Goal: Complete application form: Complete application form

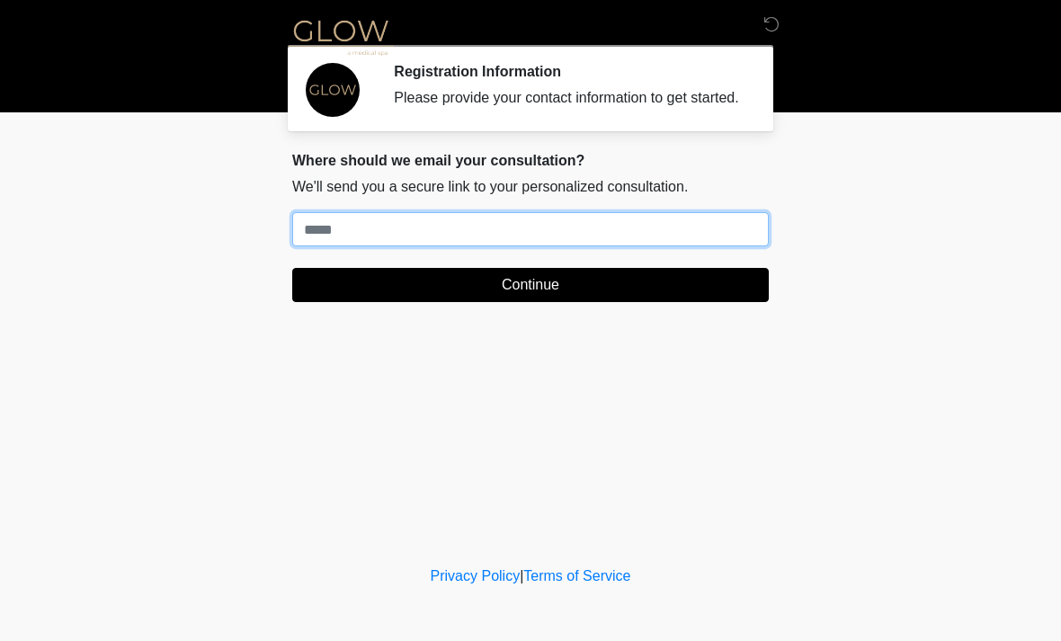
click at [569, 246] on input "Where should we email your treatment plan?" at bounding box center [530, 229] width 476 height 34
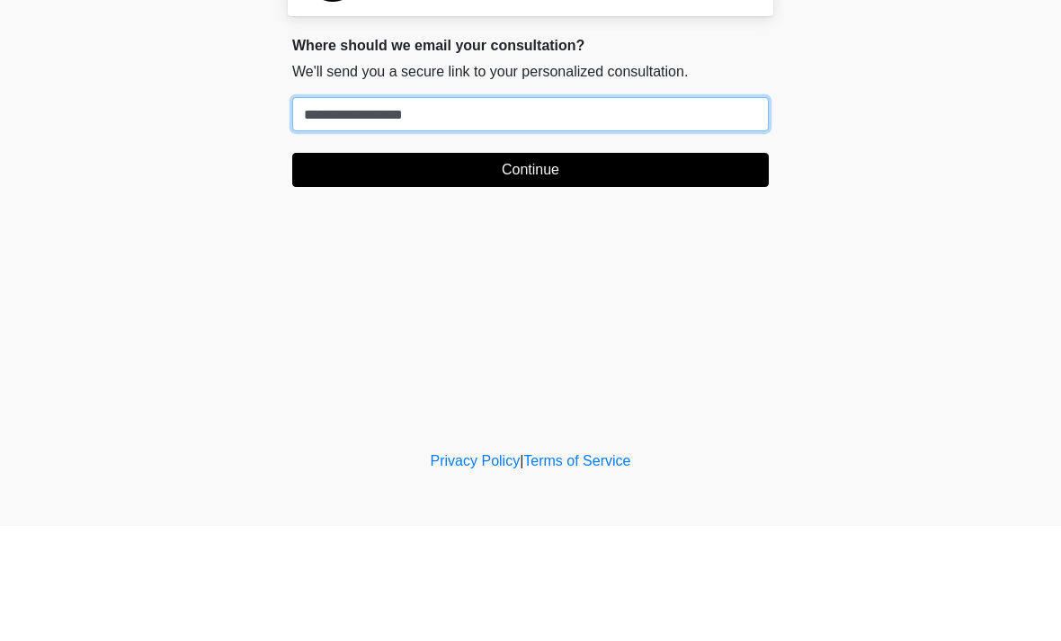
type input "**********"
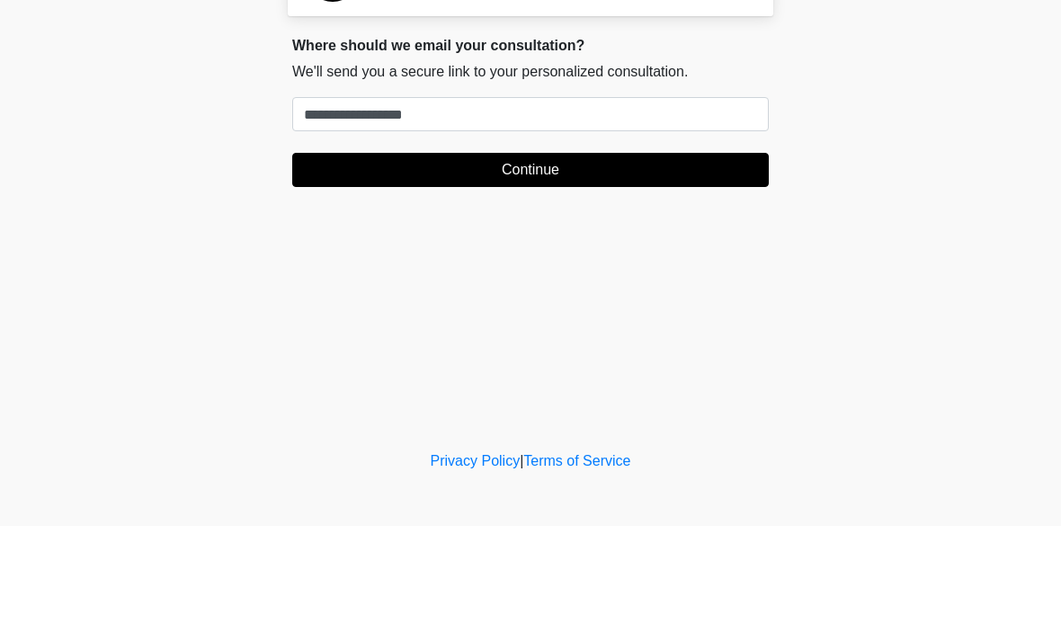
click at [615, 268] on button "Continue" at bounding box center [530, 285] width 476 height 34
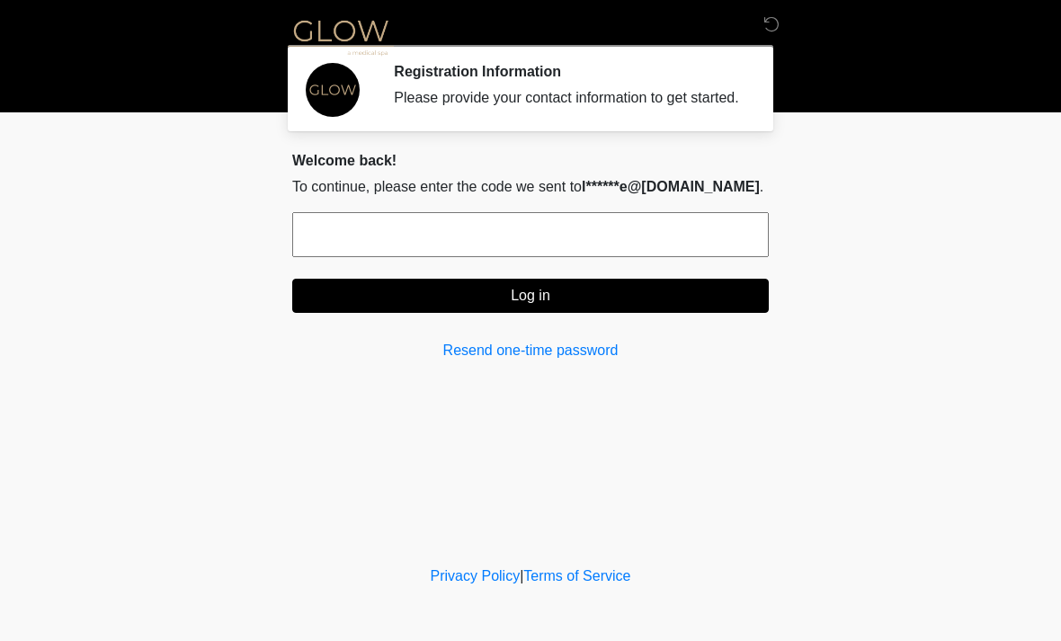
click at [645, 245] on input "text" at bounding box center [530, 234] width 476 height 45
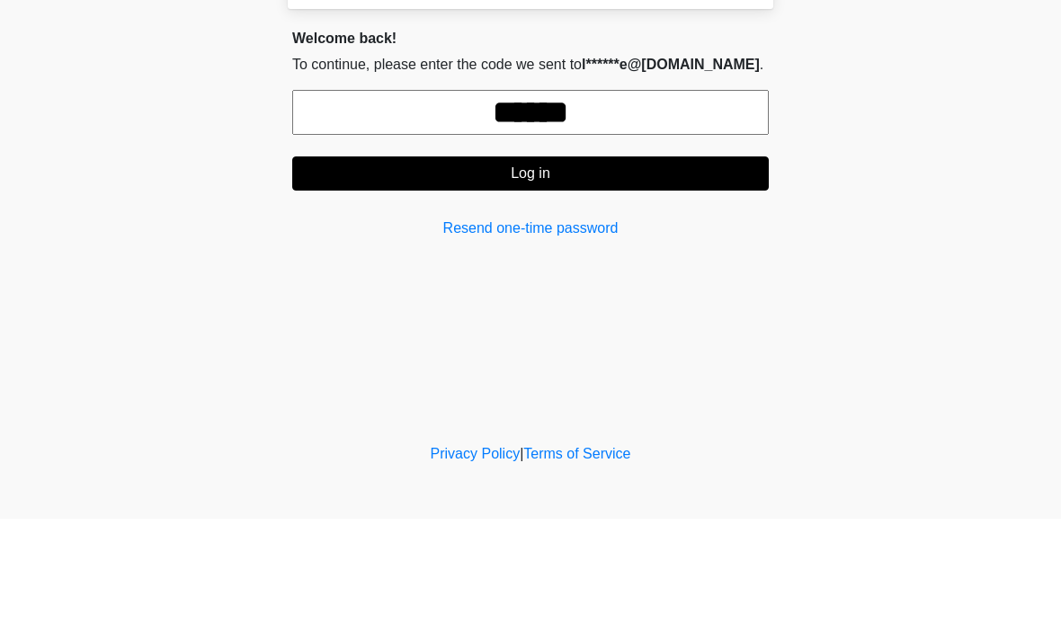
type input "******"
click at [622, 279] on button "Log in" at bounding box center [530, 296] width 476 height 34
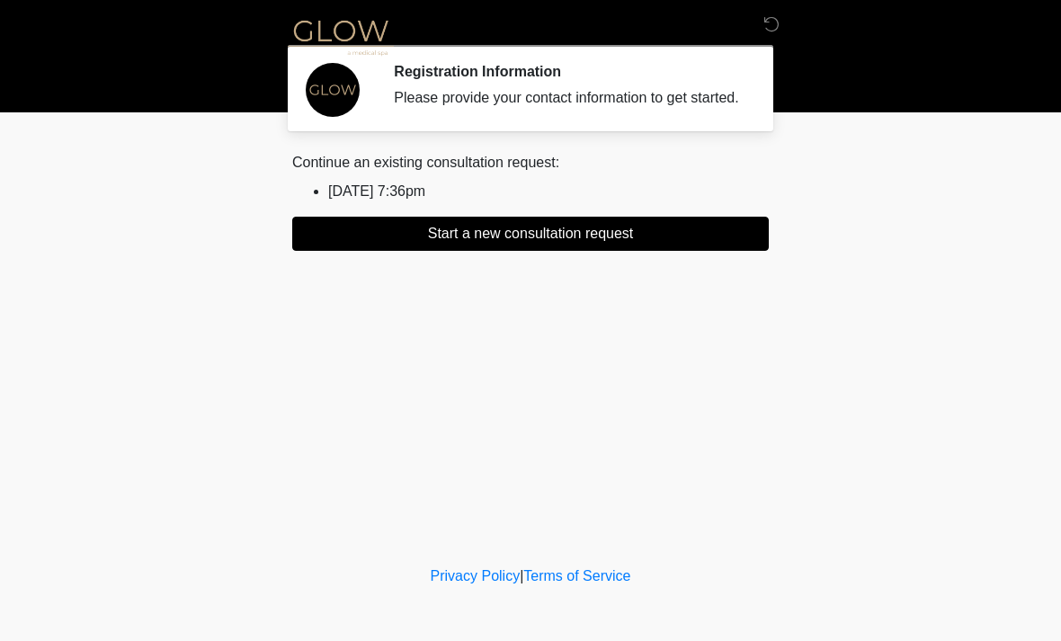
click at [651, 251] on button "Start a new consultation request" at bounding box center [530, 234] width 476 height 34
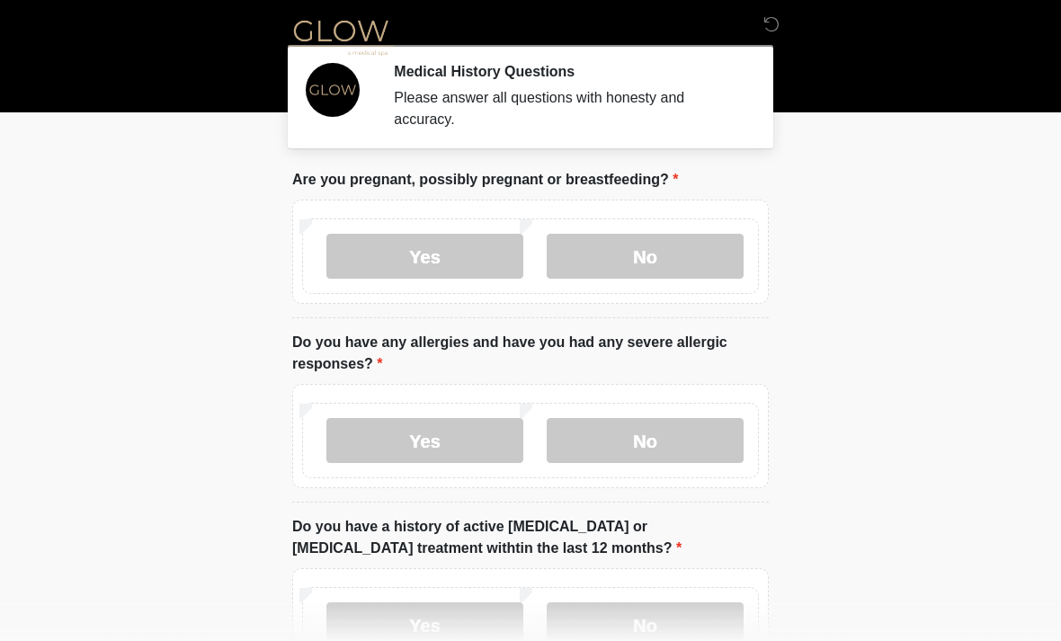
click at [648, 256] on label "No" at bounding box center [644, 256] width 197 height 45
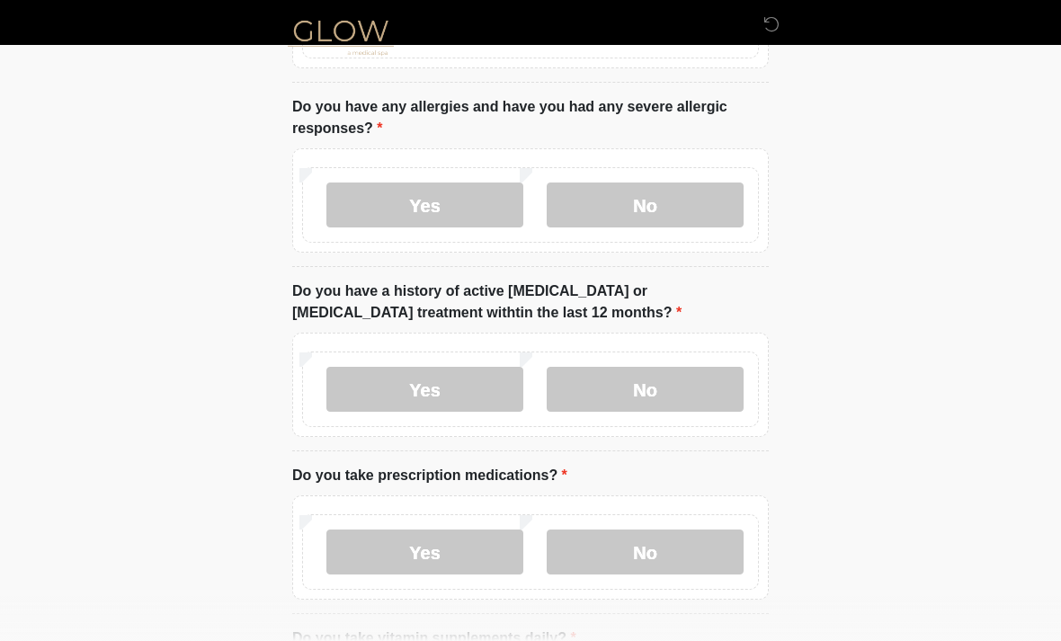
scroll to position [235, 0]
click at [461, 214] on label "Yes" at bounding box center [424, 205] width 197 height 45
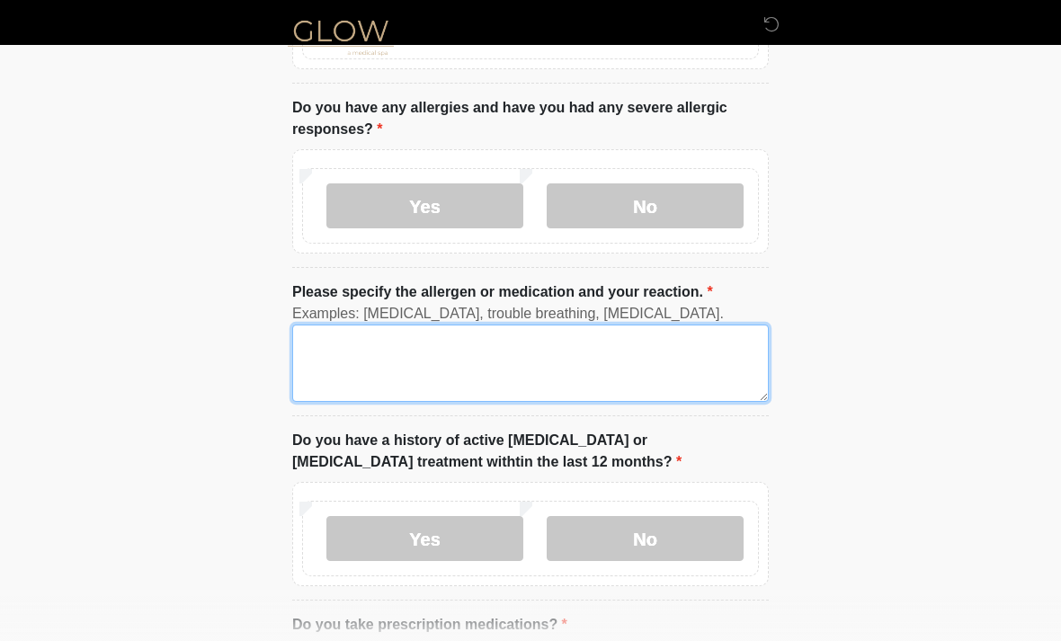
click at [528, 352] on textarea "Please specify the allergen or medication and your reaction." at bounding box center [530, 362] width 476 height 77
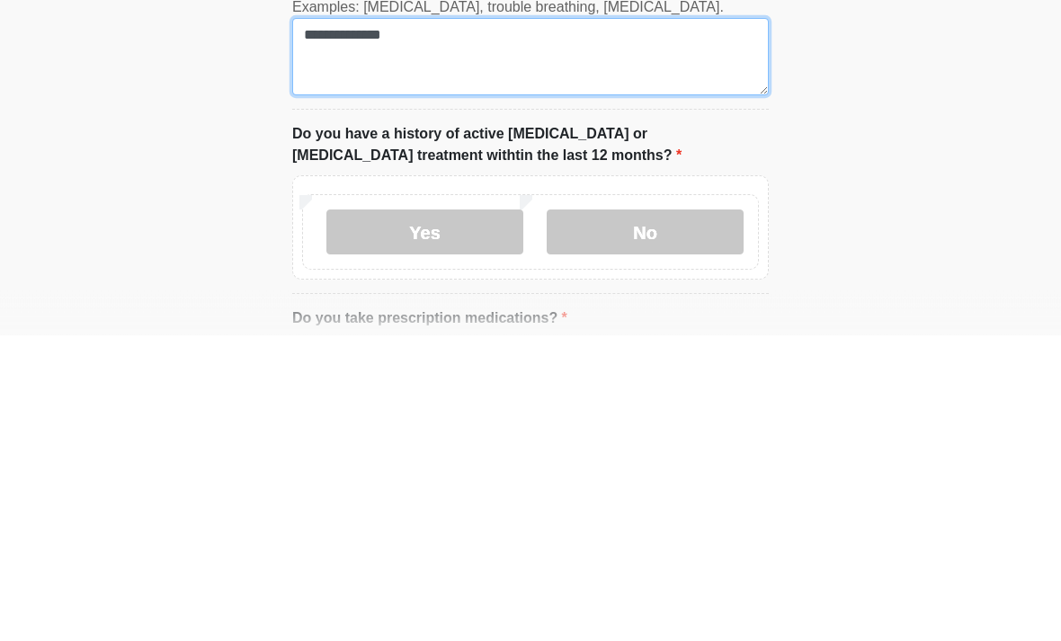
type textarea "**********"
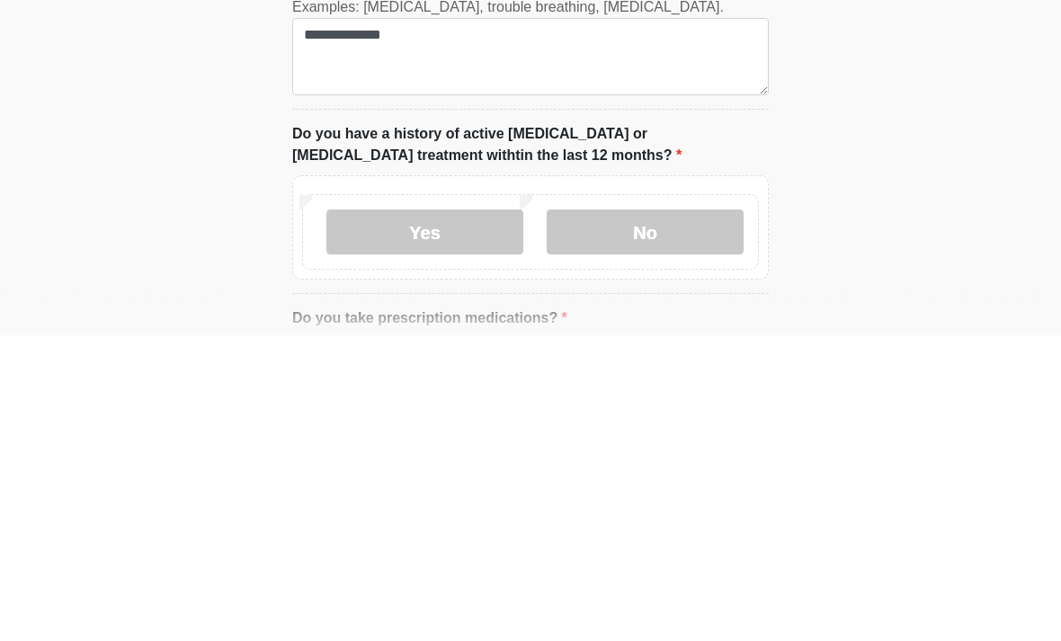
click at [600, 516] on label "No" at bounding box center [644, 538] width 197 height 45
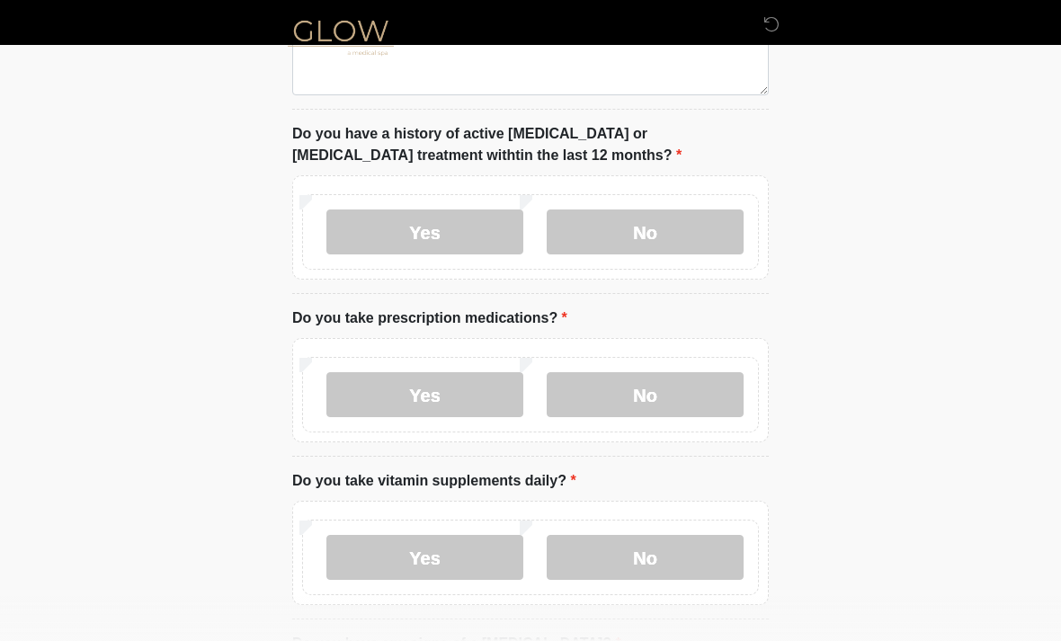
click at [677, 402] on label "No" at bounding box center [644, 394] width 197 height 45
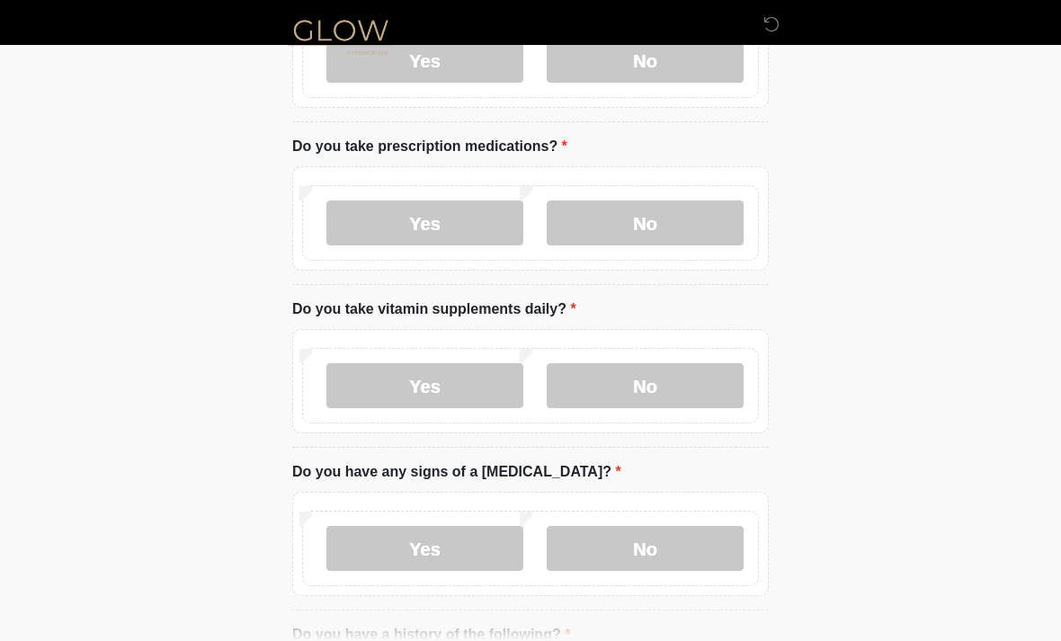
click at [687, 395] on label "No" at bounding box center [644, 386] width 197 height 45
click at [683, 542] on label "No" at bounding box center [644, 548] width 197 height 45
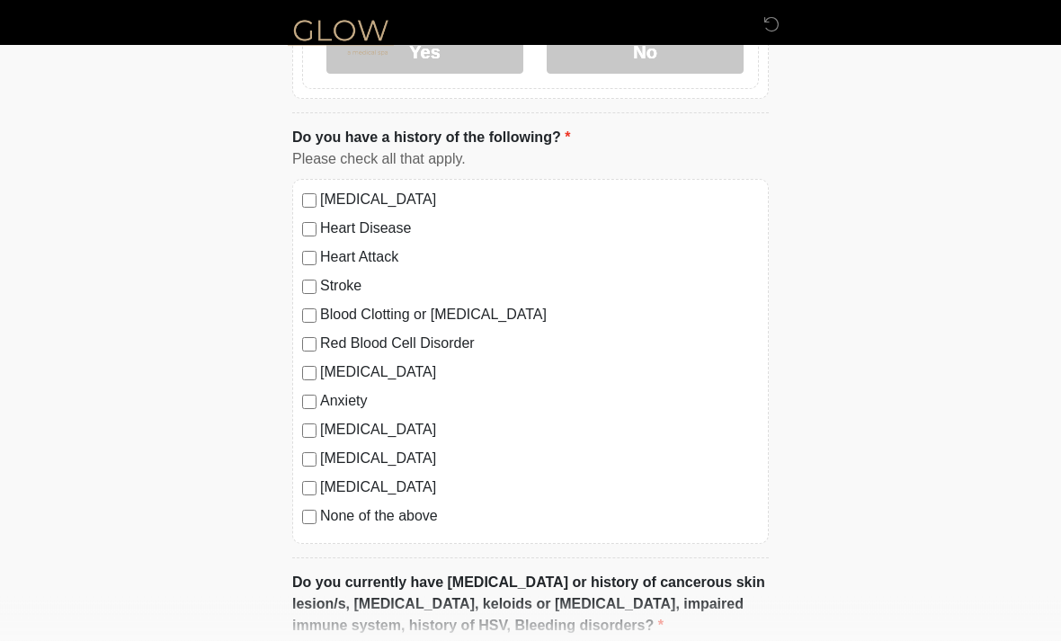
scroll to position [1212, 0]
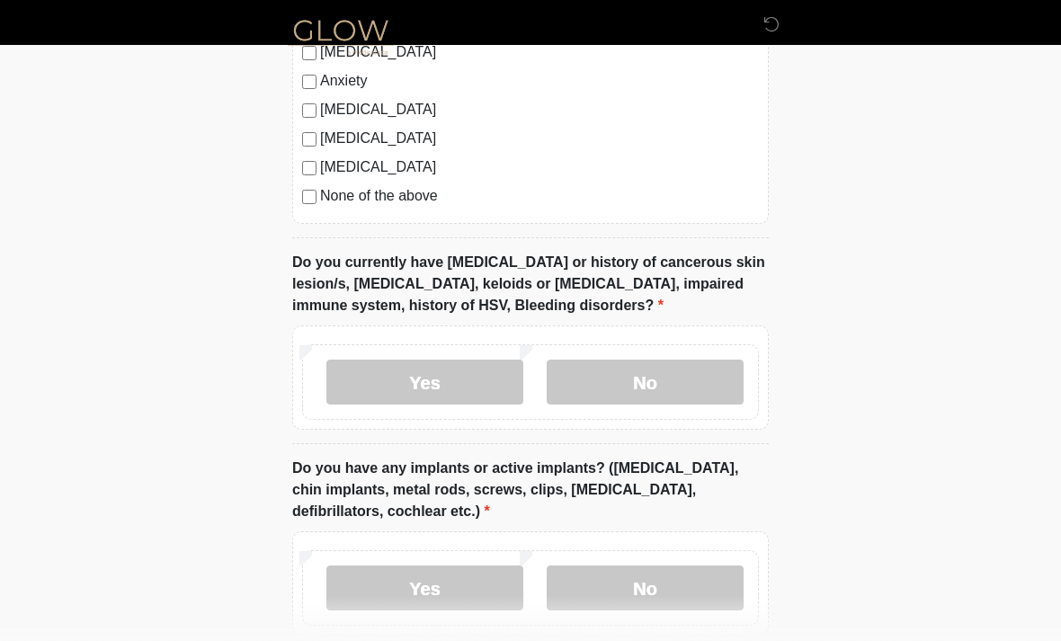
click at [697, 378] on label "No" at bounding box center [644, 382] width 197 height 45
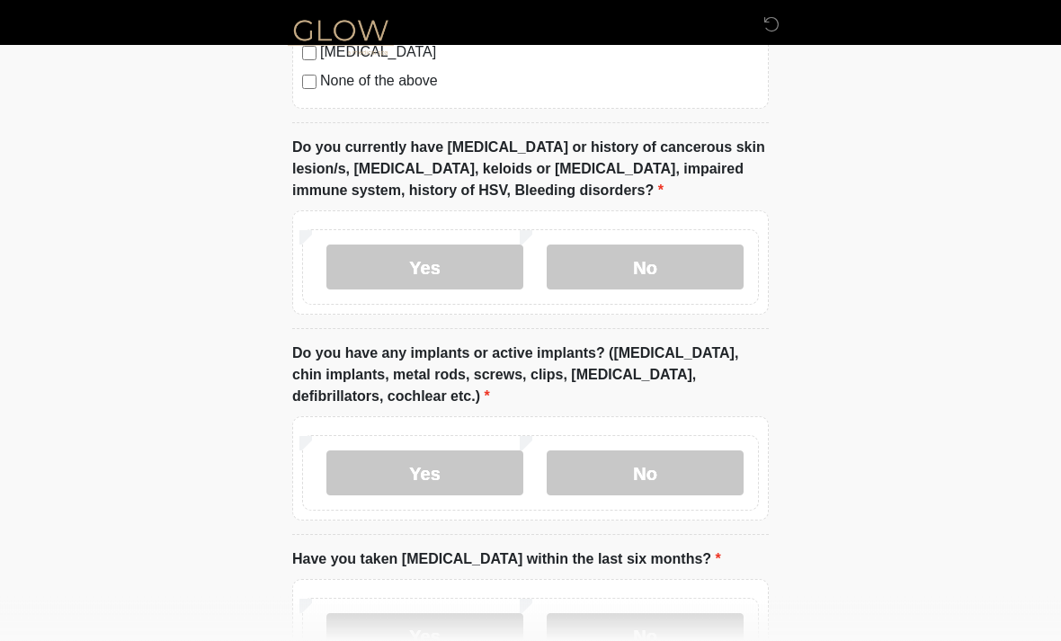
scroll to position [1646, 0]
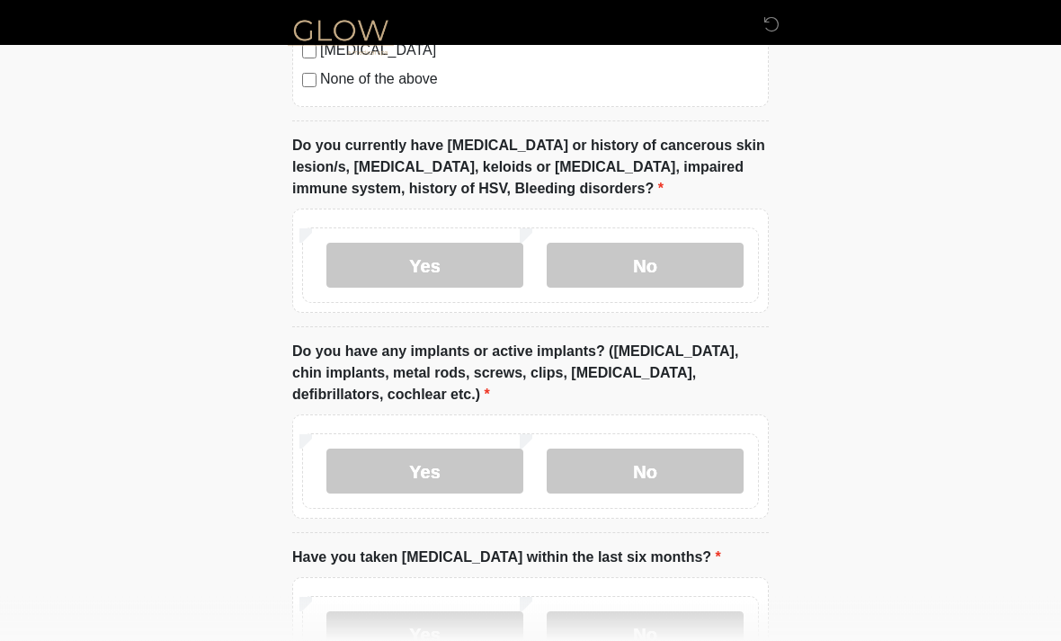
click at [706, 464] on label "No" at bounding box center [644, 471] width 197 height 45
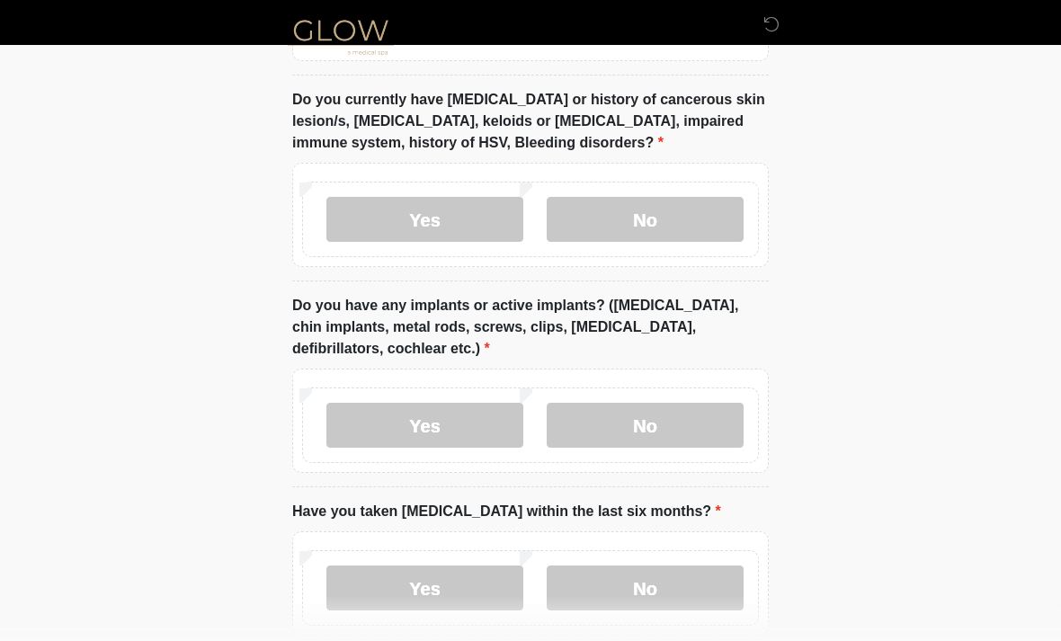
scroll to position [1785, 0]
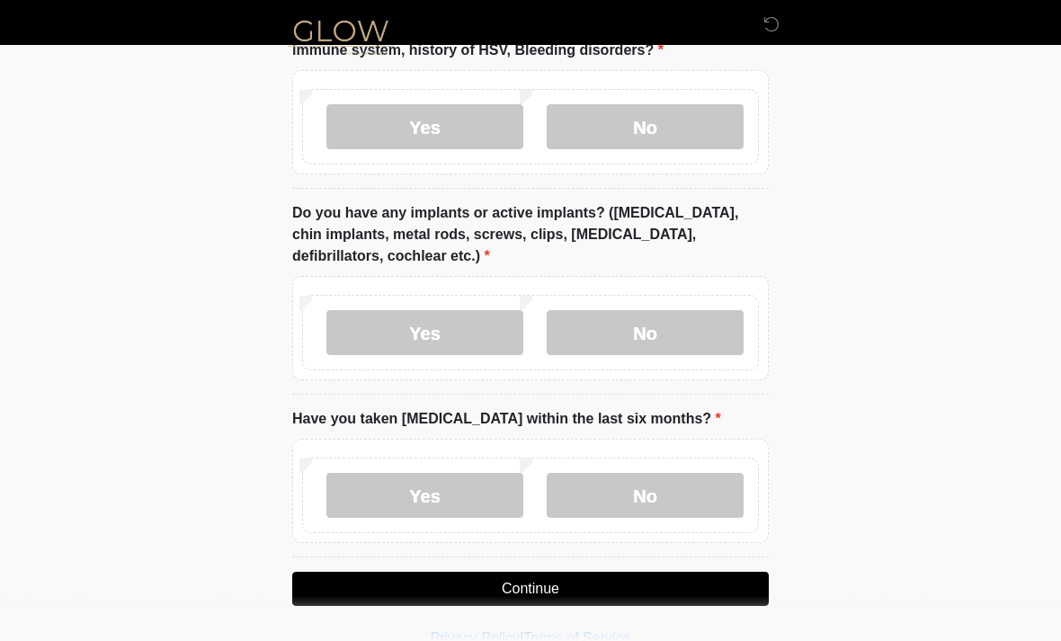
click at [682, 493] on label "No" at bounding box center [644, 495] width 197 height 45
click at [628, 588] on button "Continue" at bounding box center [530, 589] width 476 height 34
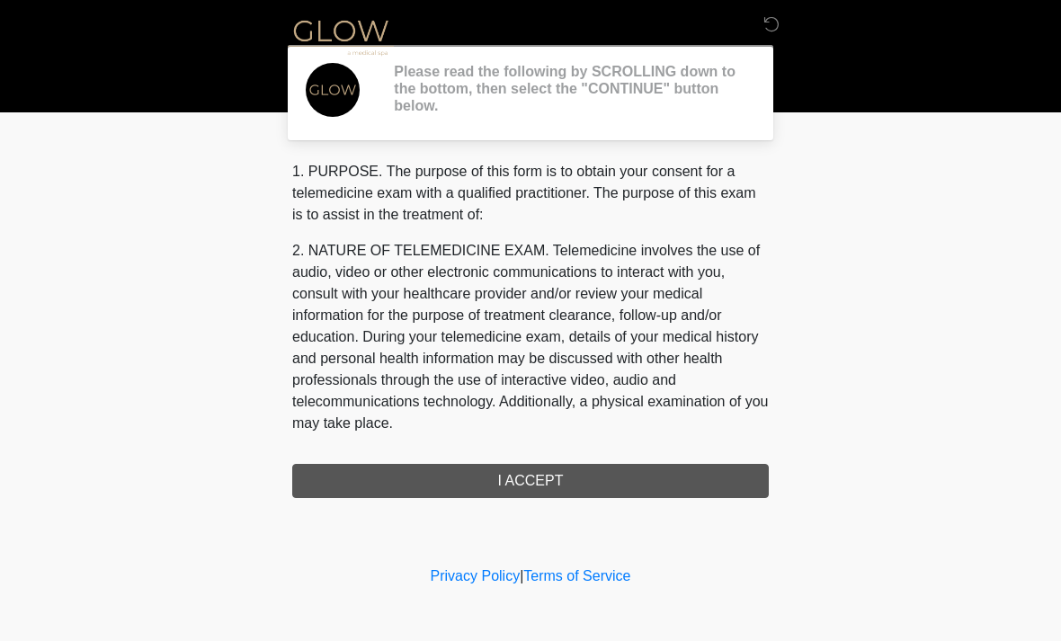
scroll to position [0, 0]
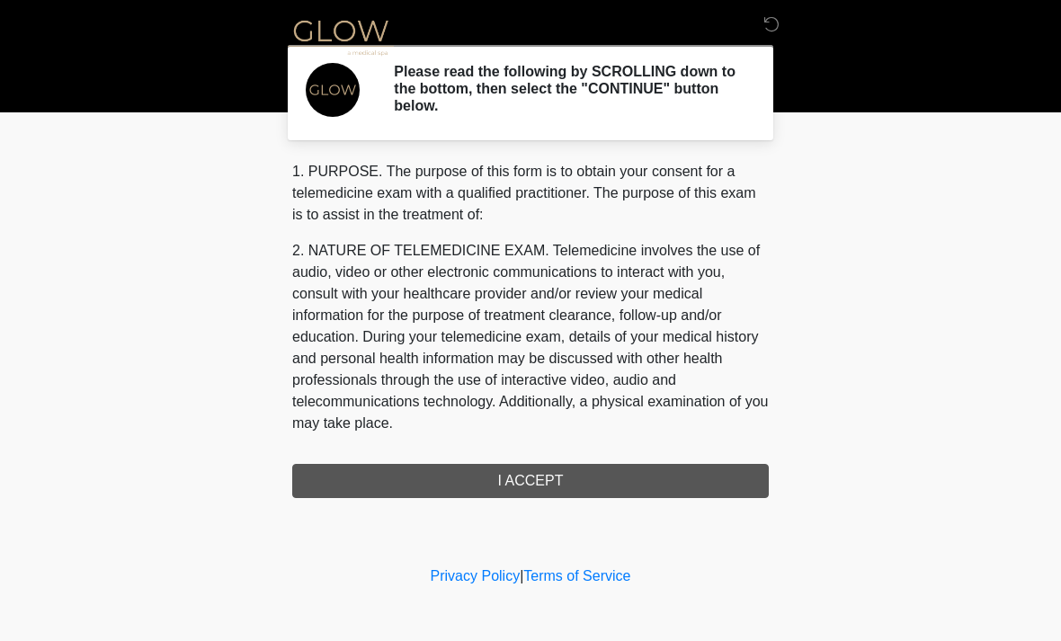
click at [593, 486] on div "1. PURPOSE. The purpose of this form is to obtain your consent for a telemedici…" at bounding box center [530, 329] width 476 height 337
click at [582, 476] on div "1. PURPOSE. The purpose of this form is to obtain your consent for a telemedici…" at bounding box center [530, 329] width 476 height 337
click at [531, 464] on div "1. PURPOSE. The purpose of this form is to obtain your consent for a telemedici…" at bounding box center [530, 329] width 476 height 337
click at [557, 477] on div "1. PURPOSE. The purpose of this form is to obtain your consent for a telemedici…" at bounding box center [530, 329] width 476 height 337
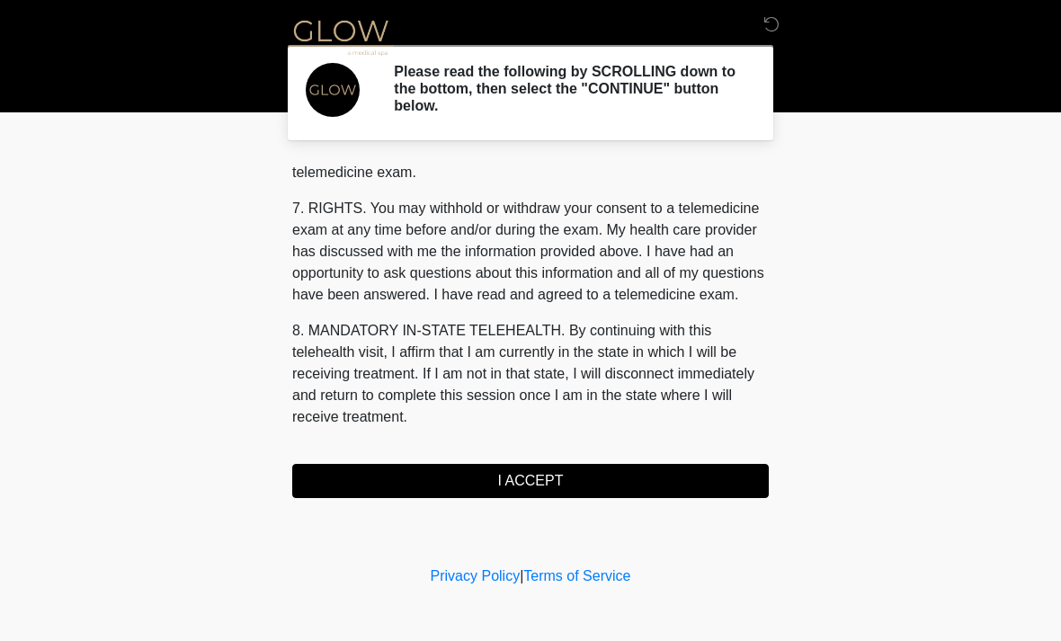
scroll to position [761, 0]
click at [594, 479] on button "I ACCEPT" at bounding box center [530, 481] width 476 height 34
click at [653, 487] on button "I ACCEPT" at bounding box center [530, 481] width 476 height 34
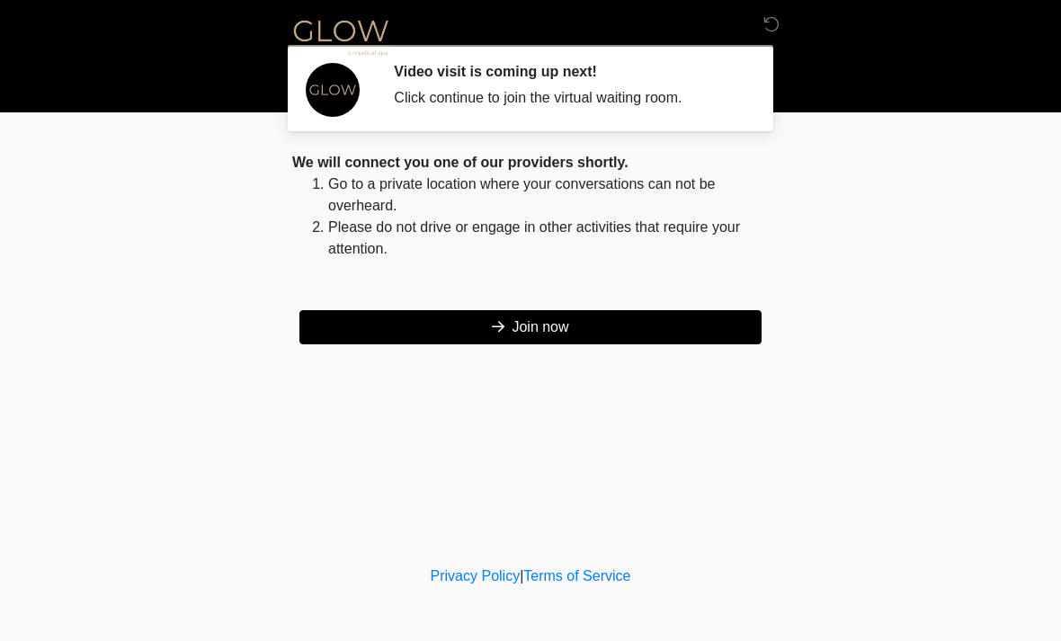
click at [659, 337] on button "Join now" at bounding box center [530, 327] width 462 height 34
